Goal: Transaction & Acquisition: Purchase product/service

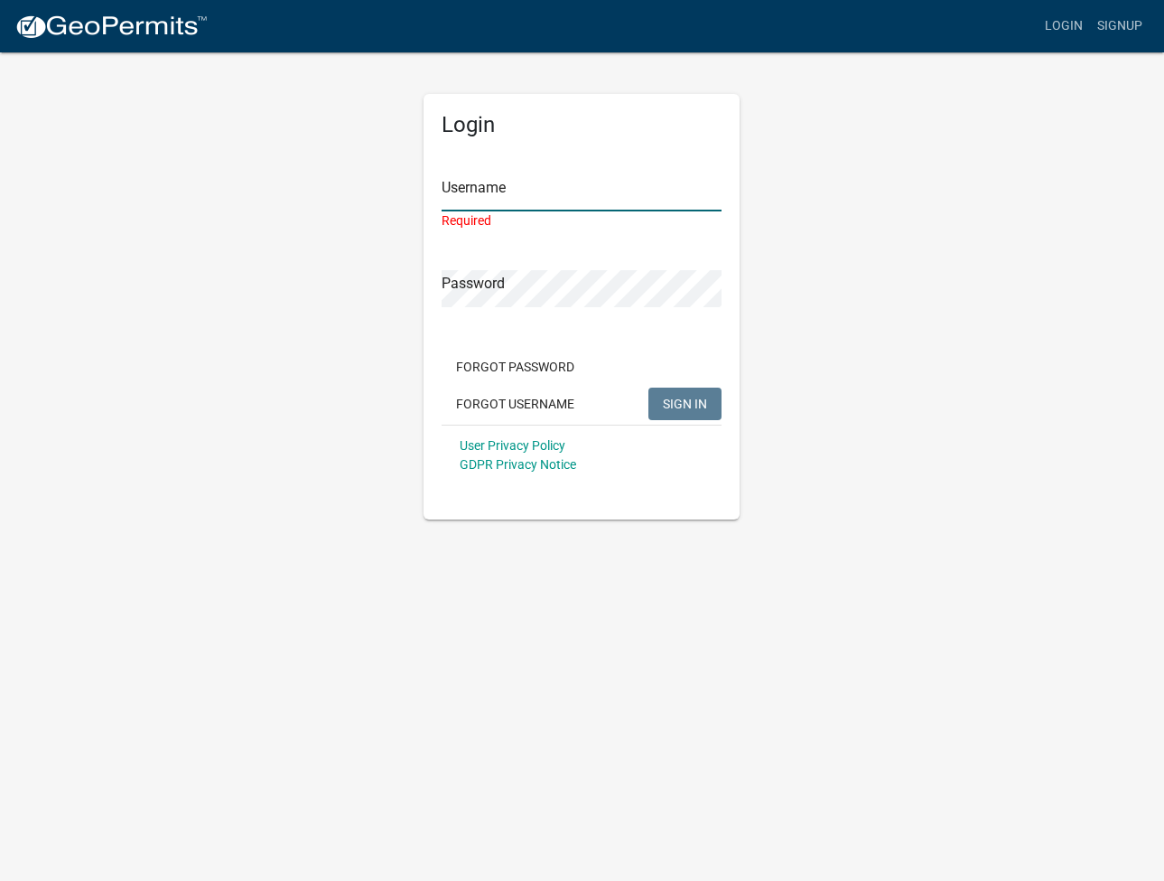
type input "graystone1"
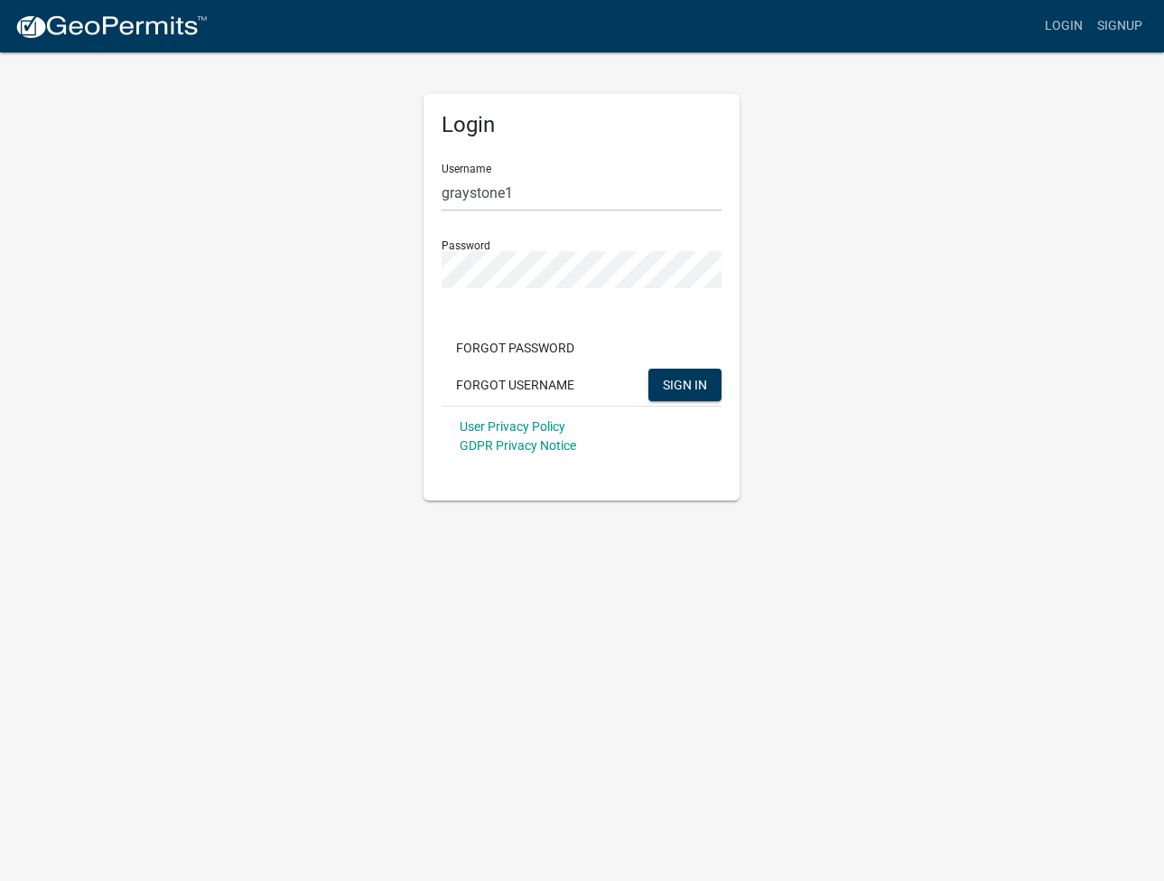
click at [698, 402] on div "Forgot Password Forgot Username SIGN IN" at bounding box center [582, 369] width 280 height 74
click at [700, 396] on button "SIGN IN" at bounding box center [685, 385] width 73 height 33
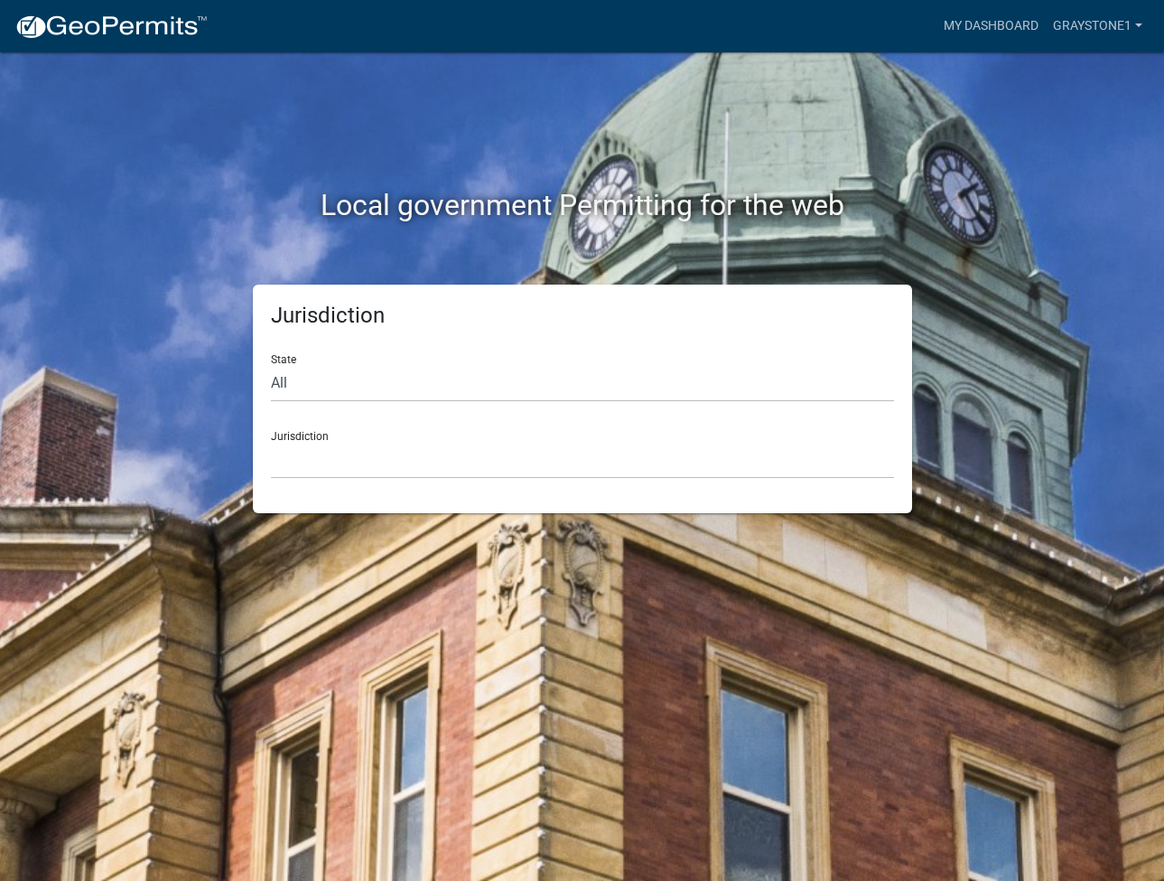
click at [396, 430] on div "Jurisdiction [GEOGRAPHIC_DATA], [US_STATE] [GEOGRAPHIC_DATA], [US_STATE][PERSON…" at bounding box center [582, 447] width 623 height 62
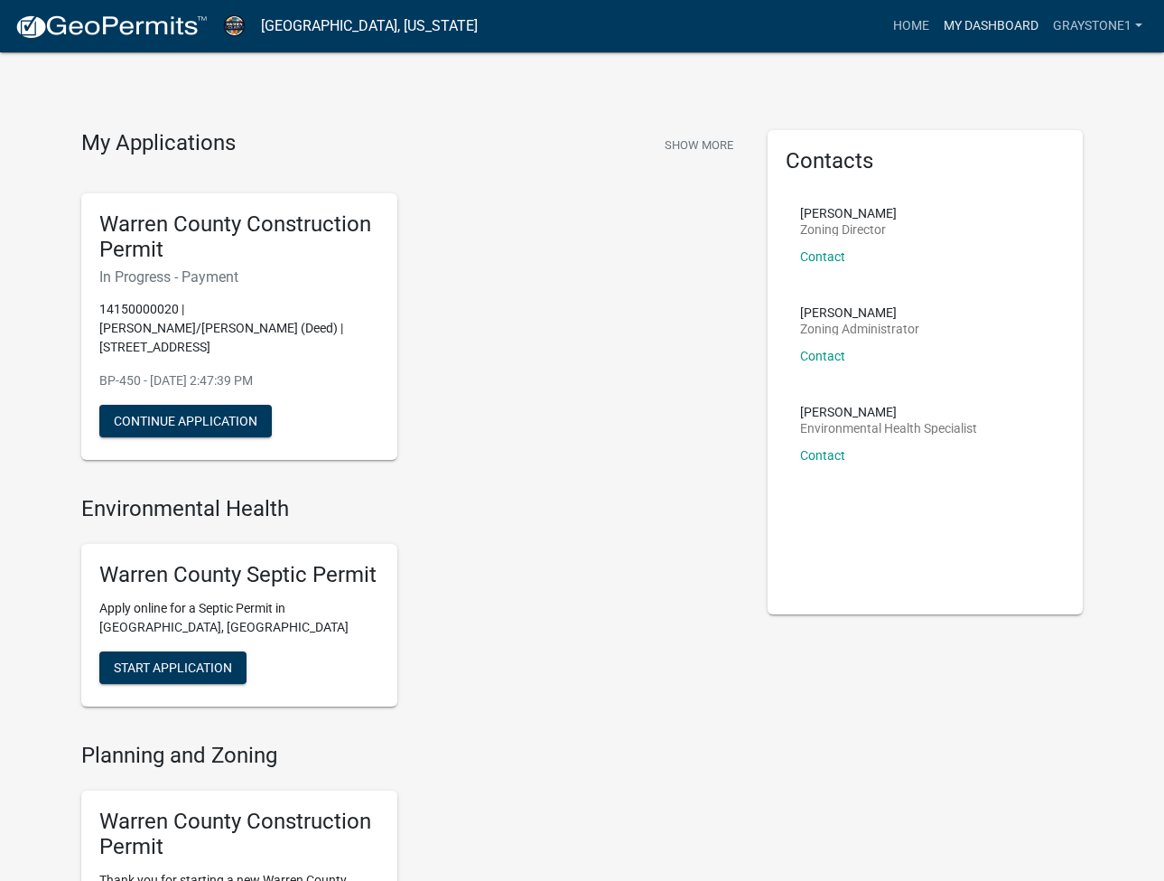
click at [1014, 22] on link "My Dashboard" at bounding box center [991, 26] width 109 height 34
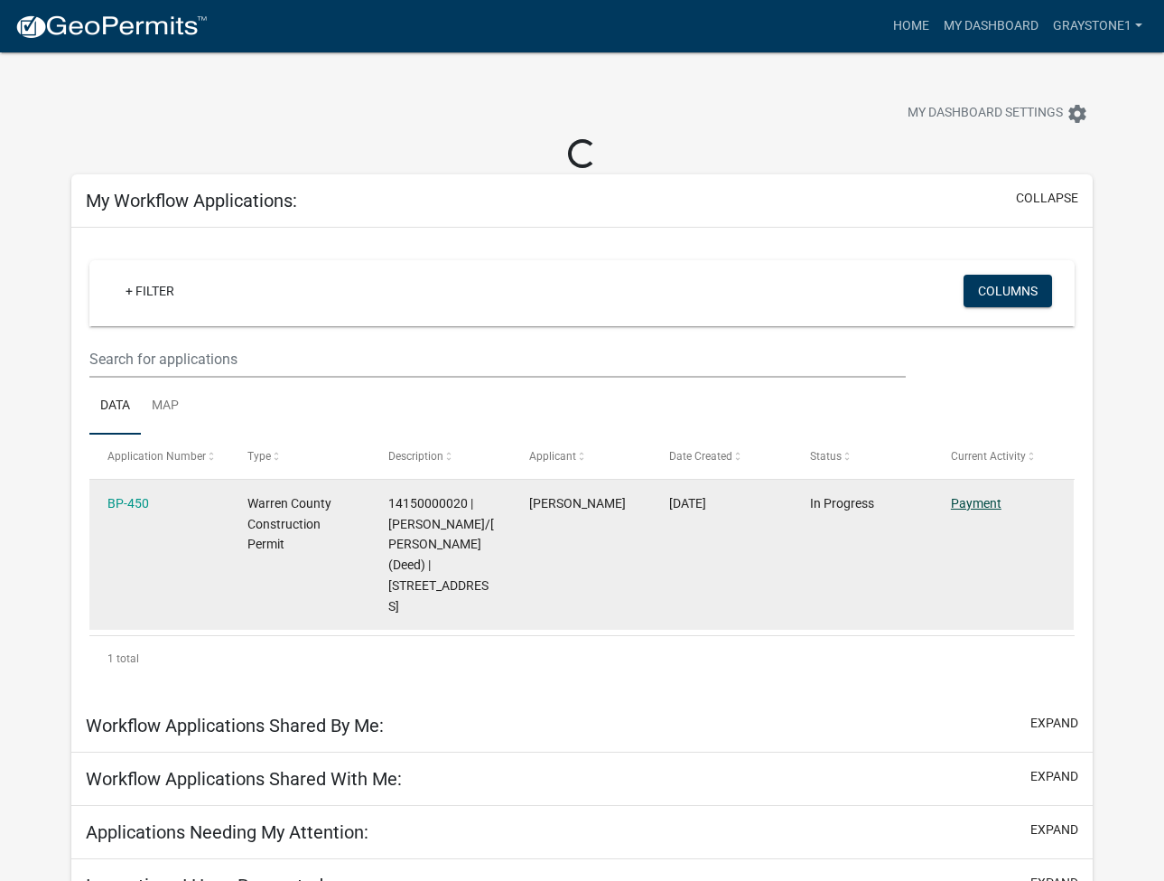
click at [969, 505] on link "Payment" at bounding box center [976, 503] width 51 height 14
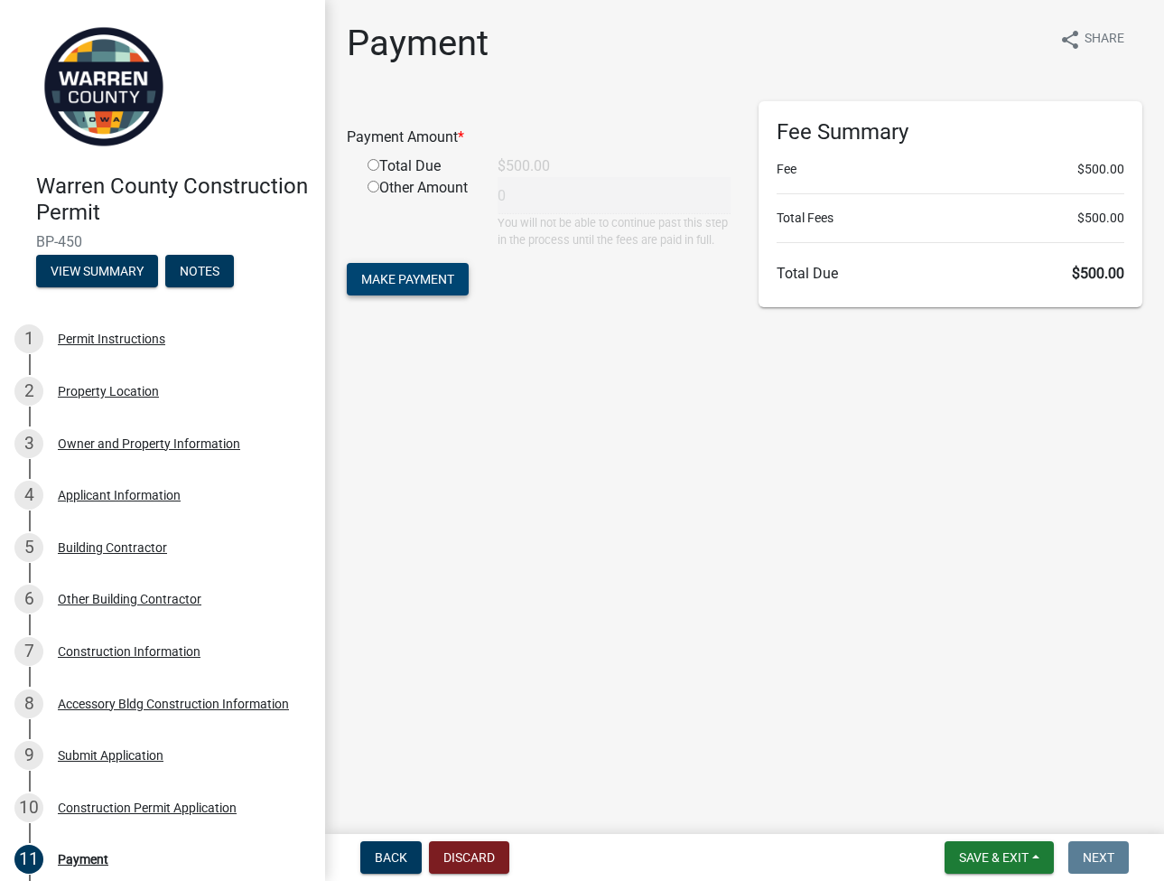
click at [451, 285] on span "Make Payment" at bounding box center [407, 279] width 93 height 14
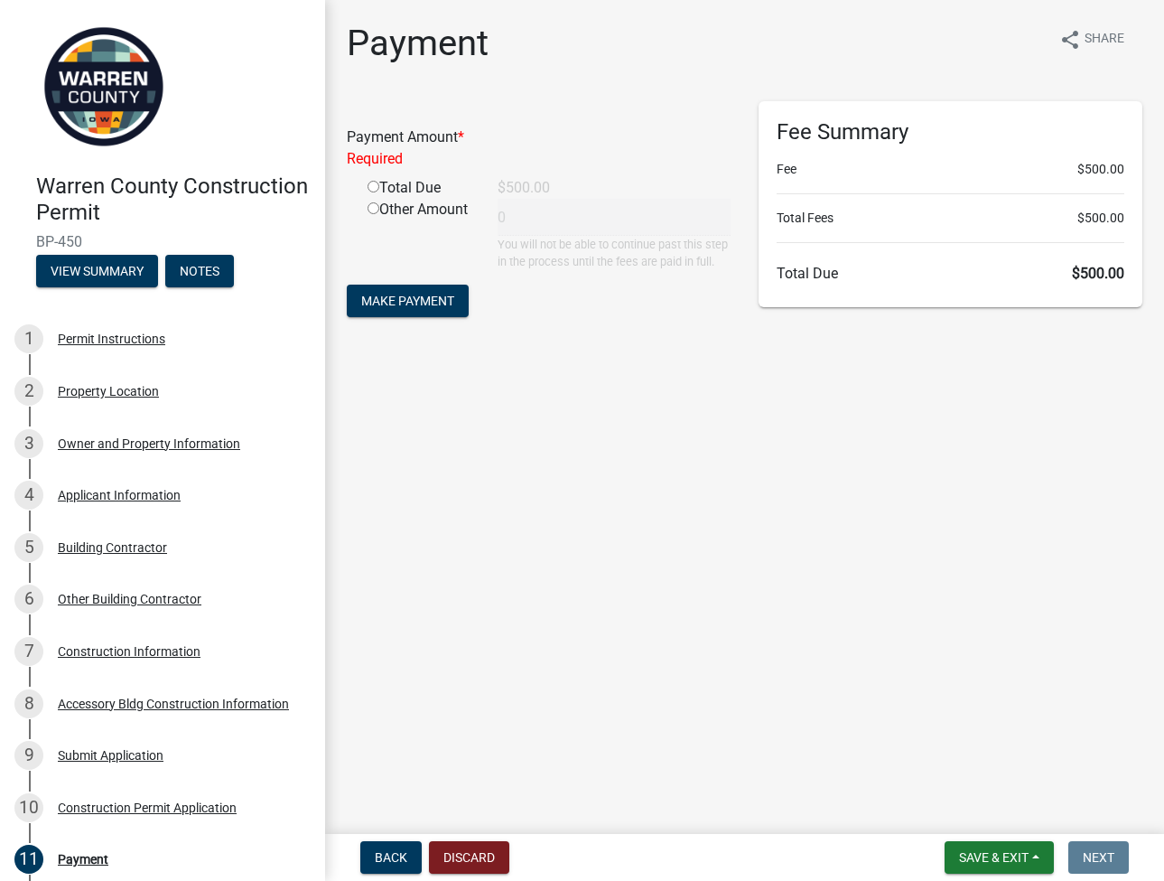
click at [425, 189] on div "Total Due" at bounding box center [419, 188] width 130 height 22
click at [401, 181] on div "Total Due" at bounding box center [419, 188] width 130 height 22
click at [383, 187] on div "Total Due" at bounding box center [419, 188] width 130 height 22
click at [374, 190] on input "radio" at bounding box center [374, 187] width 12 height 12
radio input "true"
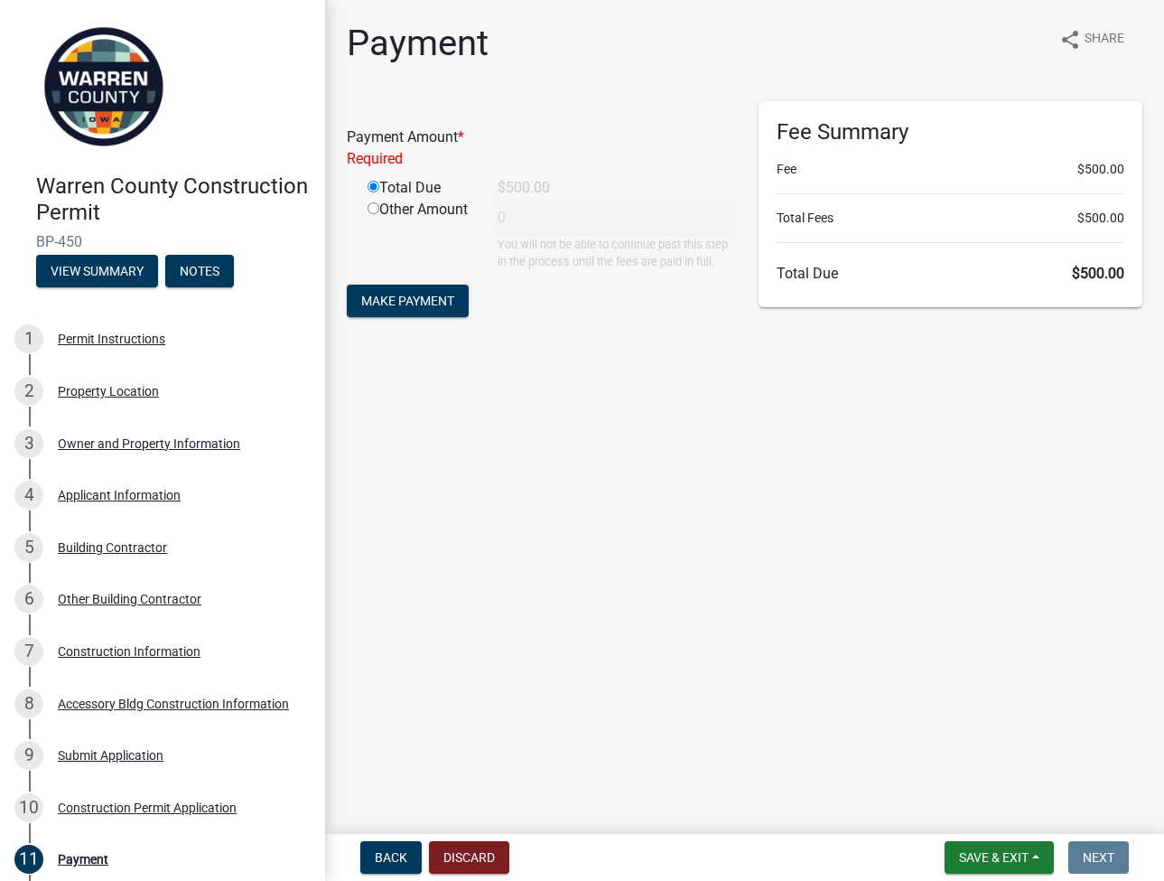
type input "500"
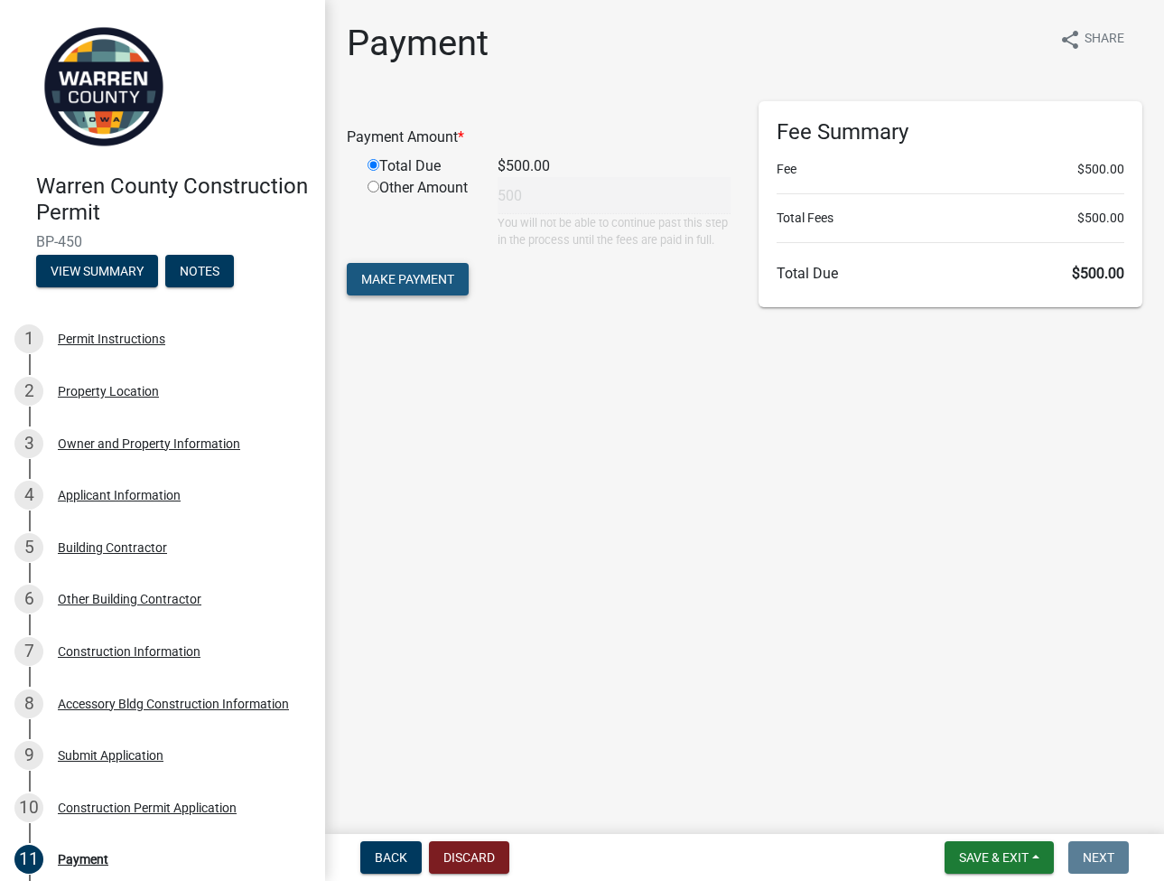
click at [440, 282] on span "Make Payment" at bounding box center [407, 279] width 93 height 14
